Goal: Navigation & Orientation: Understand site structure

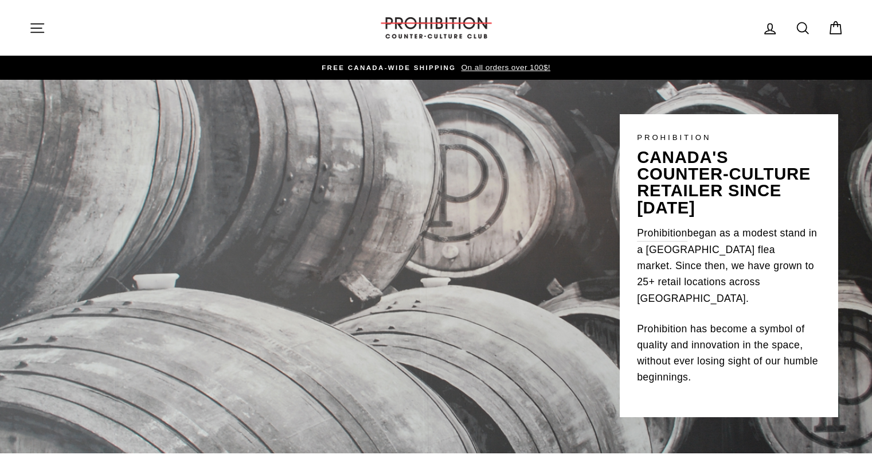
click at [37, 29] on icon "button" at bounding box center [37, 28] width 16 height 16
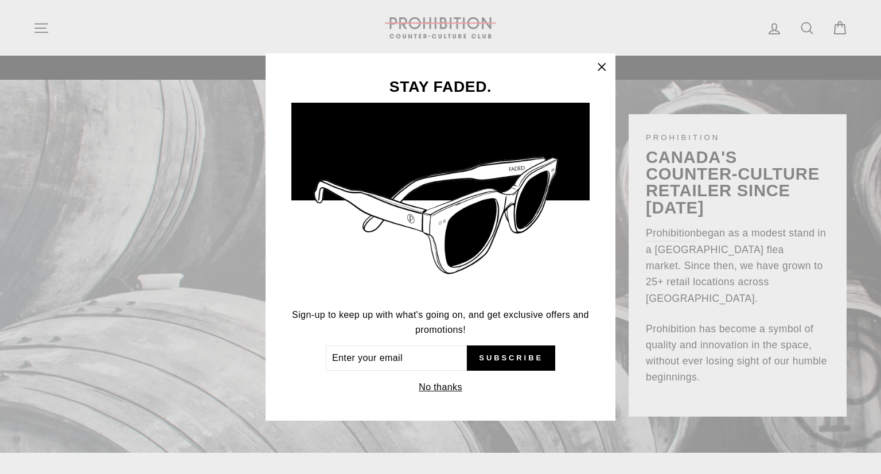
click at [606, 64] on icon "button" at bounding box center [601, 67] width 16 height 16
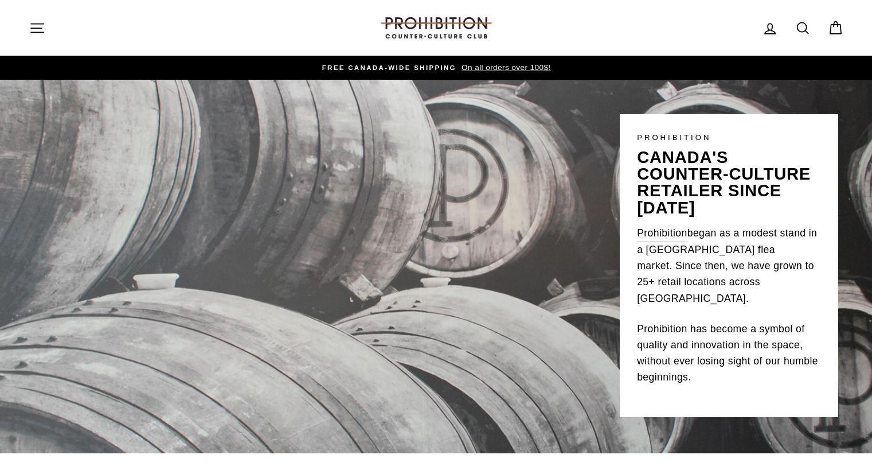
click at [37, 30] on icon "button" at bounding box center [37, 28] width 16 height 16
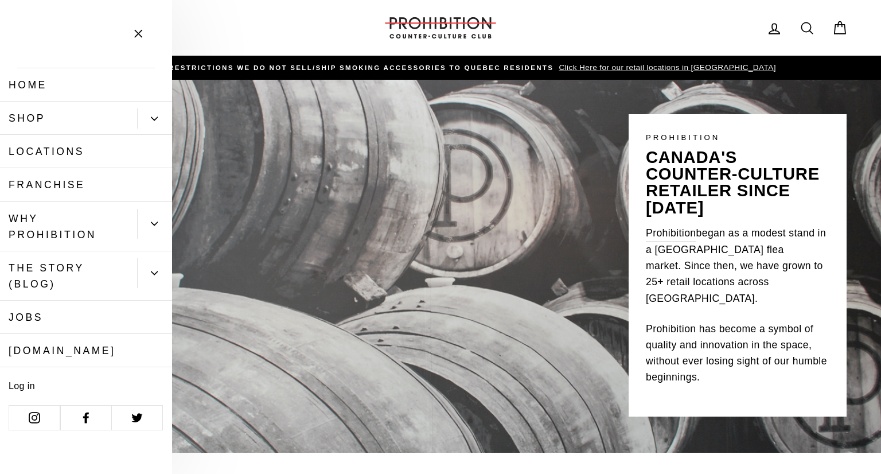
click at [64, 124] on link "Shop" at bounding box center [68, 117] width 137 height 33
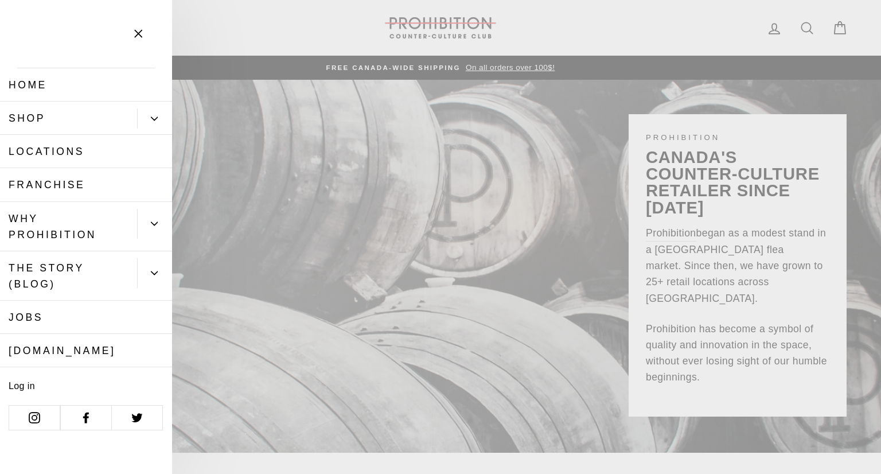
drag, startPoint x: 53, startPoint y: 88, endPoint x: 394, endPoint y: 145, distance: 346.4
click at [47, 225] on link "WHY PROHIBITION" at bounding box center [68, 226] width 137 height 49
click at [83, 346] on link "[DOMAIN_NAME]" at bounding box center [86, 350] width 172 height 33
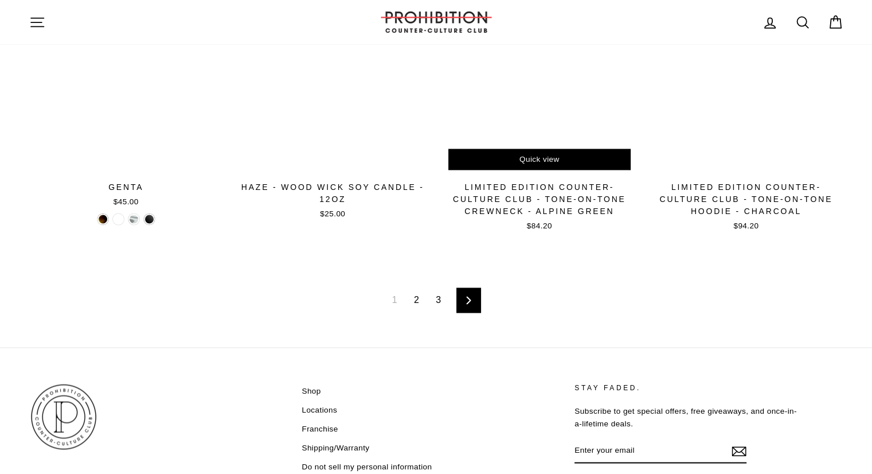
scroll to position [1935, 0]
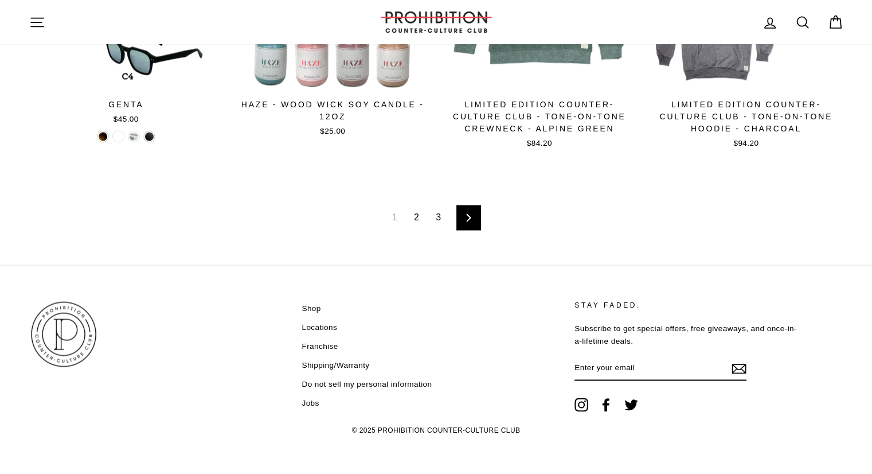
click at [392, 217] on span "1" at bounding box center [394, 217] width 19 height 18
click at [420, 217] on link "2" at bounding box center [416, 217] width 19 height 18
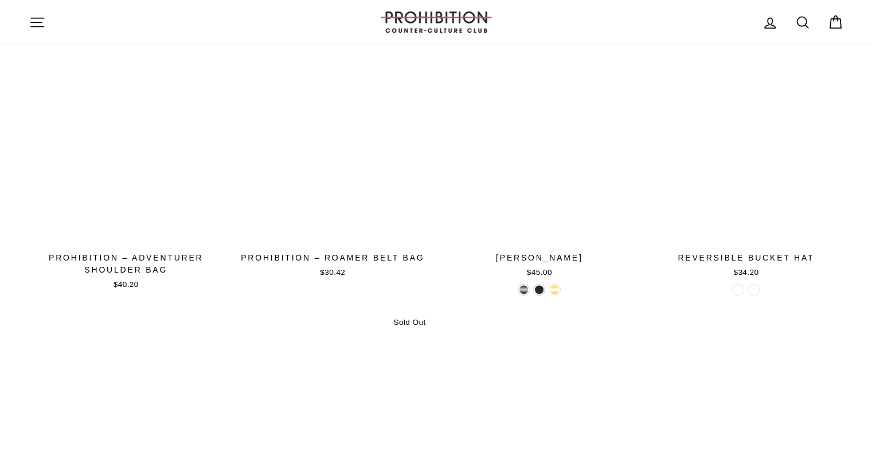
scroll to position [1720, 0]
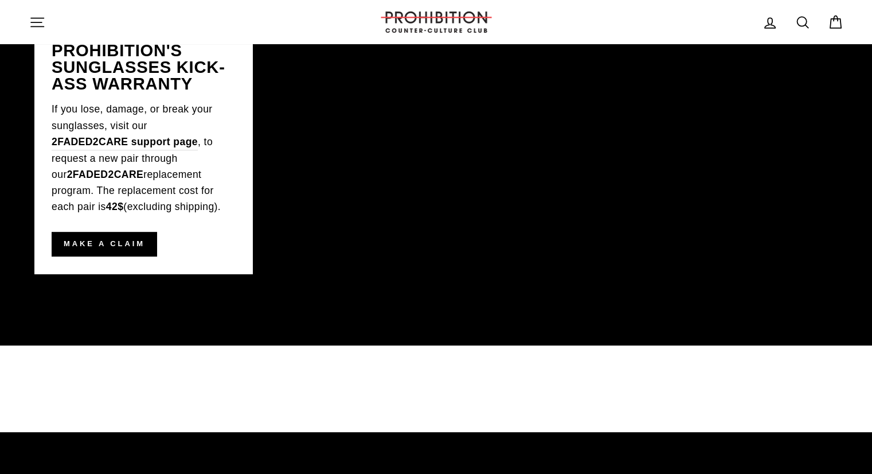
scroll to position [745, 0]
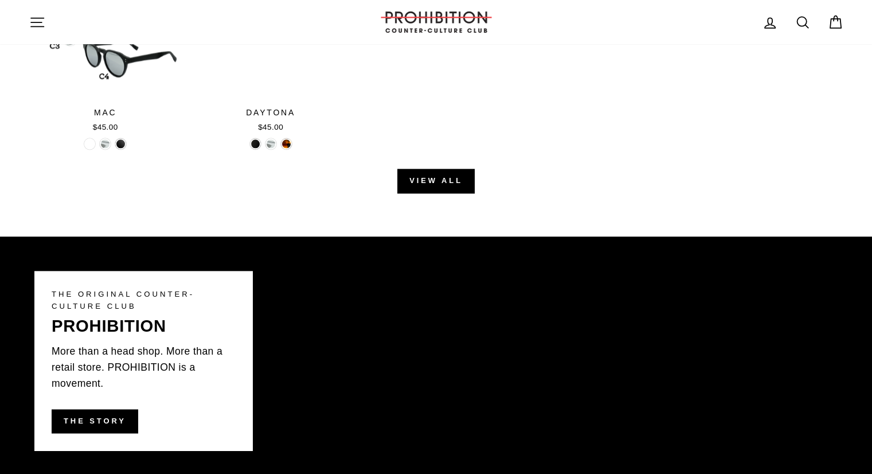
scroll to position [1319, 0]
